Goal: Check status: Check status

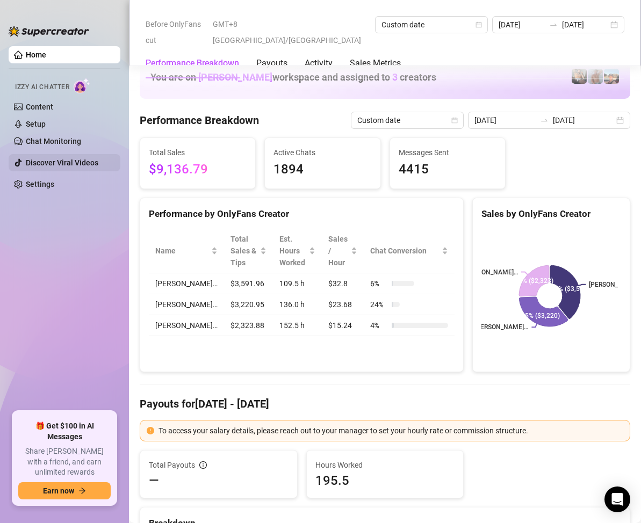
scroll to position [1343, 0]
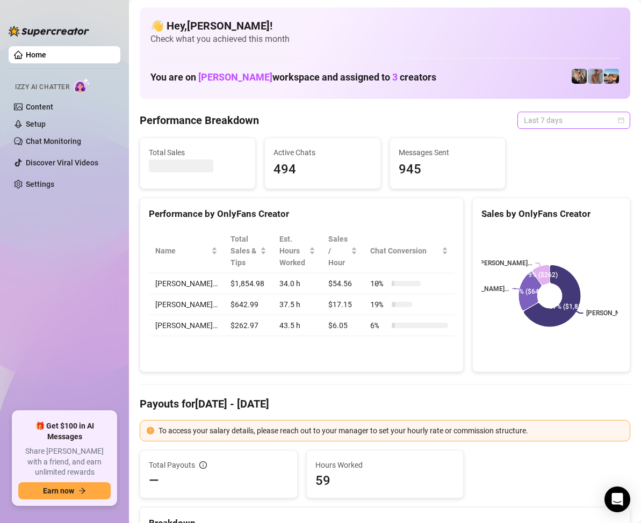
click at [578, 121] on span "Last 7 days" at bounding box center [574, 120] width 100 height 16
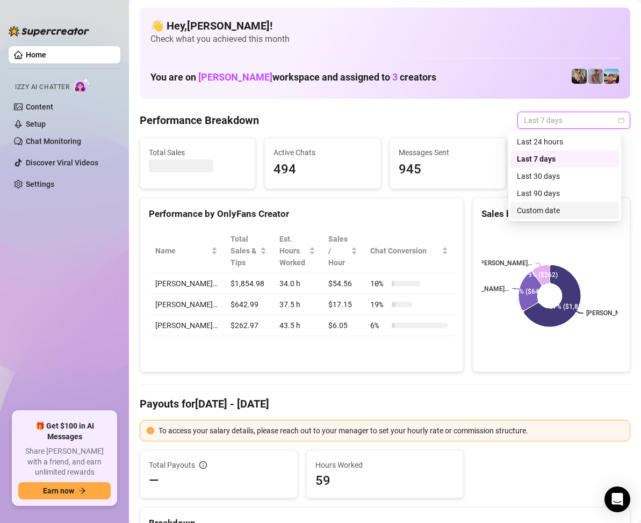
click at [535, 210] on div "Custom date" at bounding box center [565, 211] width 96 height 12
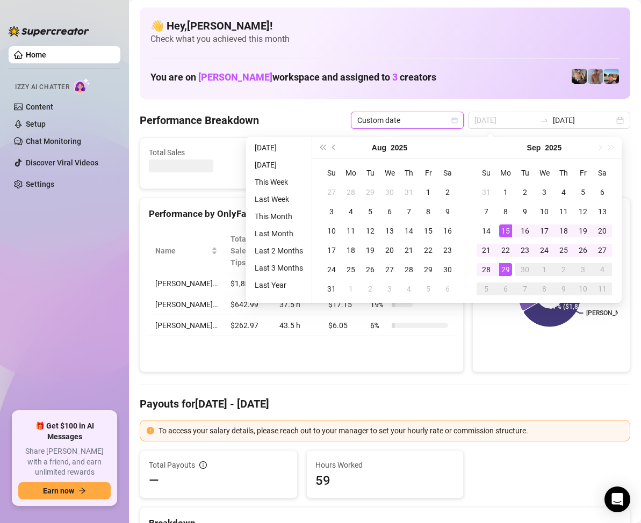
type input "2025-09-29"
click at [501, 271] on div "29" at bounding box center [505, 269] width 13 height 13
click at [506, 268] on div "29" at bounding box center [505, 269] width 13 height 13
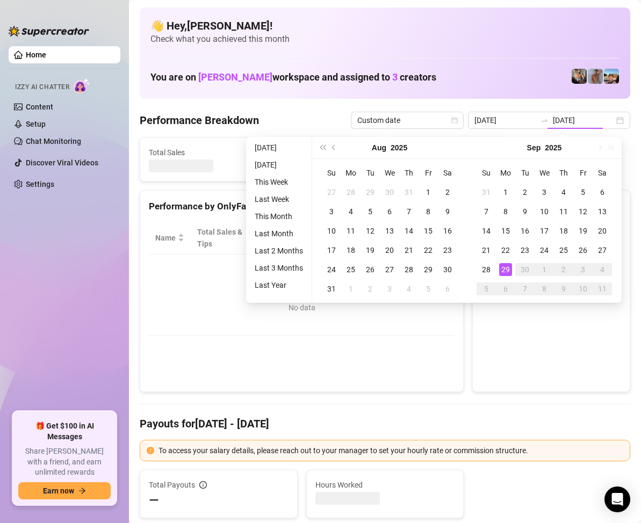
type input "2025-09-29"
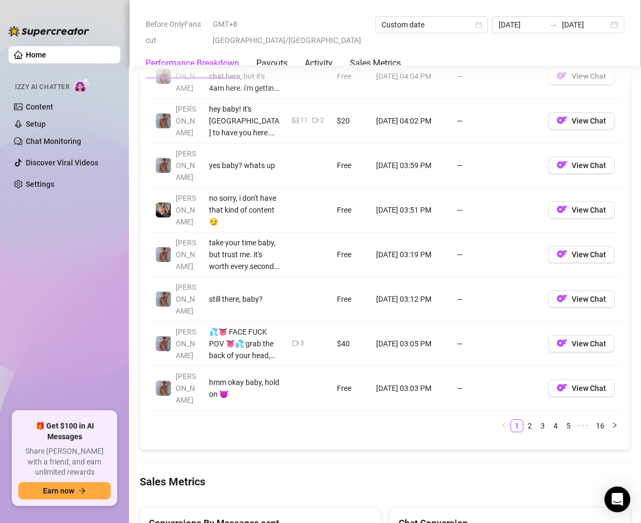
scroll to position [913, 0]
